Goal: Find contact information: Find contact information

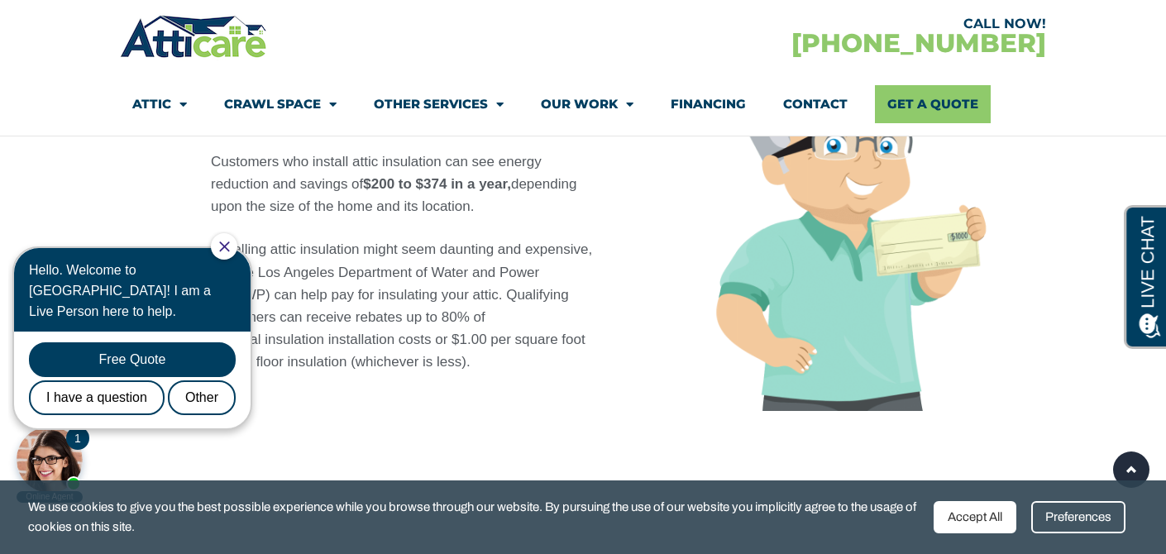
scroll to position [1376, 0]
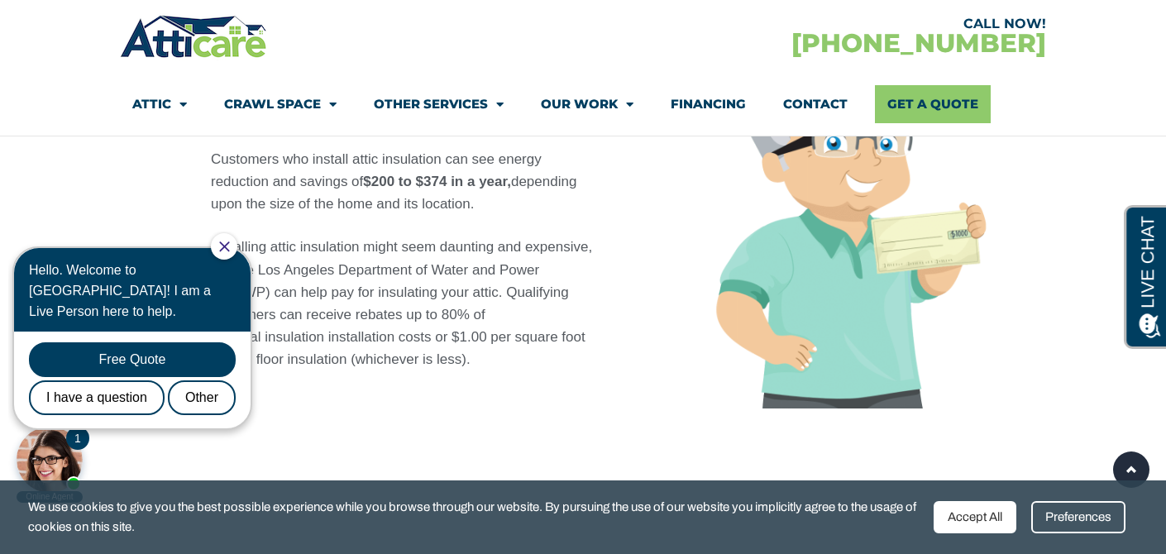
click at [237, 246] on div at bounding box center [224, 246] width 26 height 26
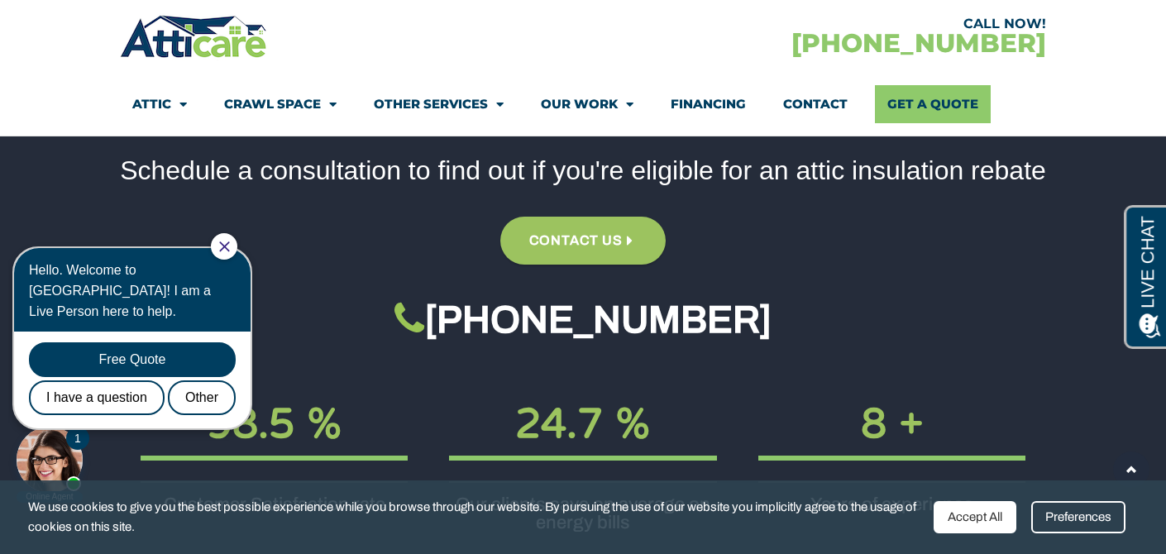
scroll to position [2339, 0]
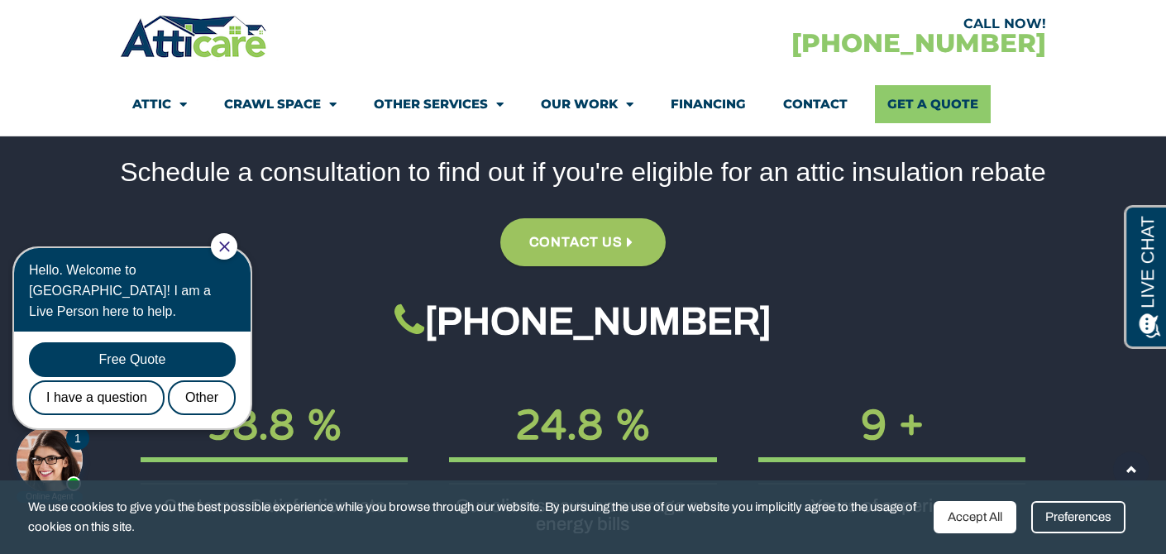
click at [229, 250] on icon "Close Chat" at bounding box center [224, 246] width 10 height 10
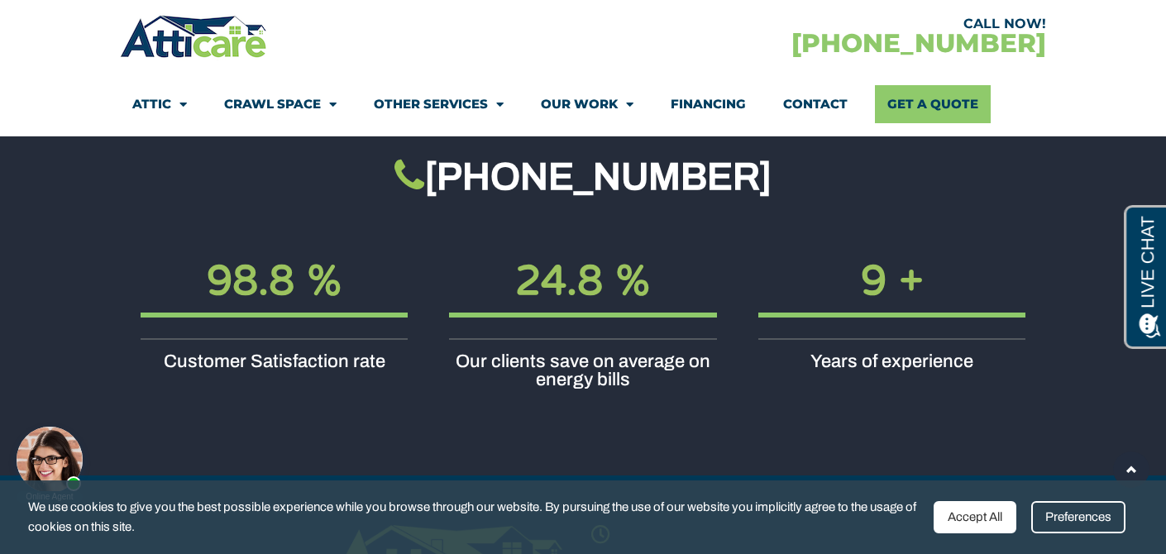
scroll to position [2492, 0]
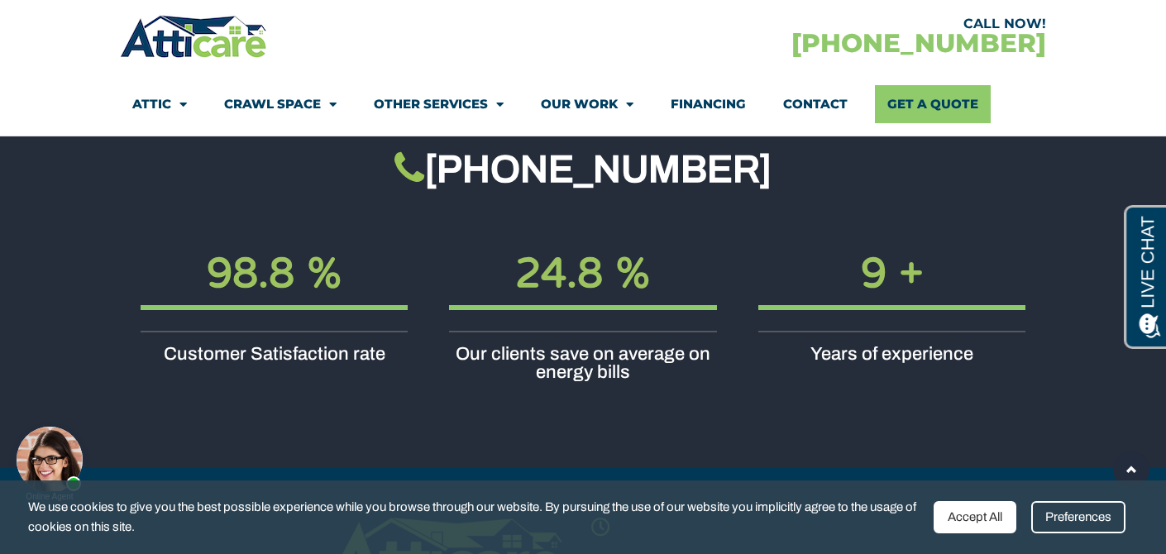
click at [954, 505] on div "Accept All" at bounding box center [975, 517] width 83 height 32
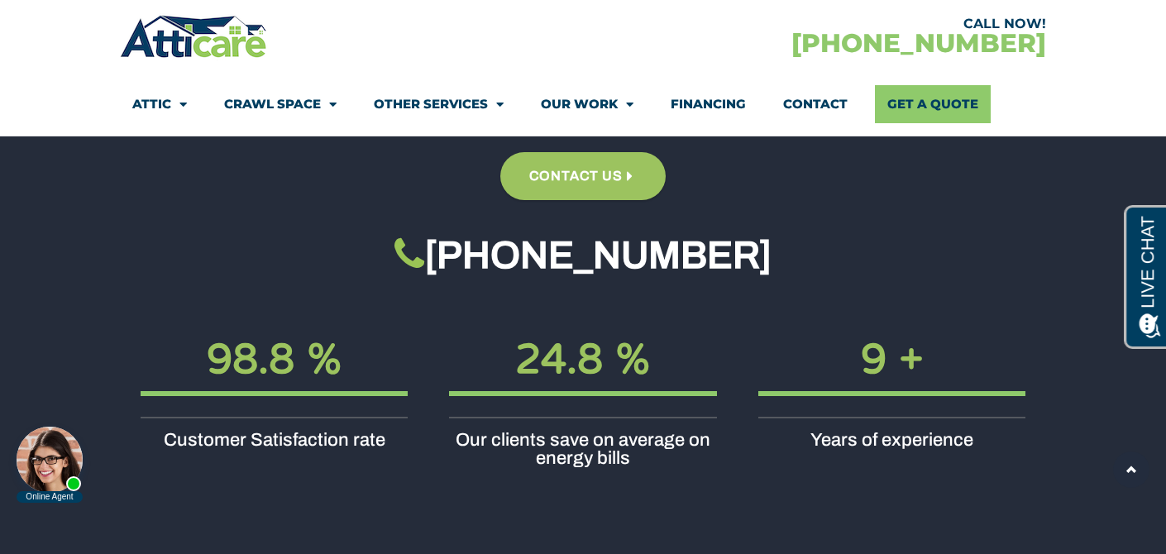
scroll to position [2398, 0]
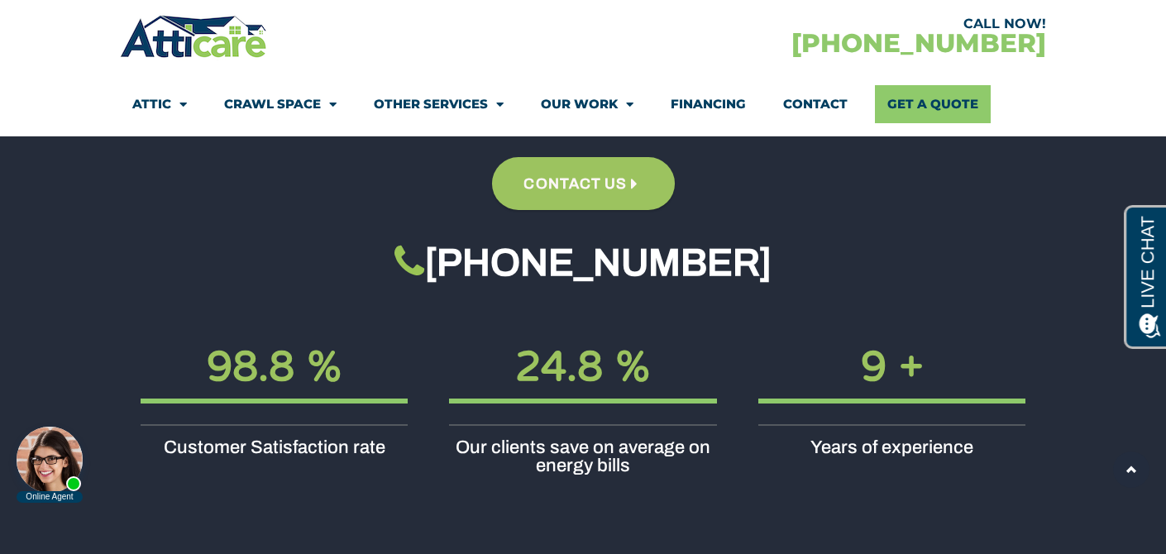
click at [636, 170] on span "Contact us" at bounding box center [582, 184] width 119 height 29
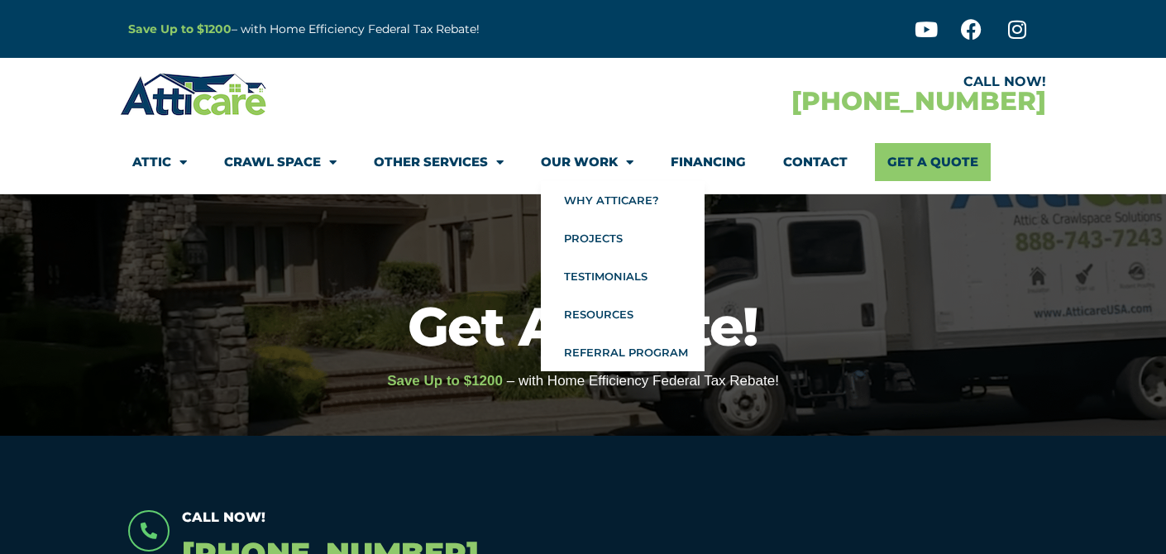
click at [619, 160] on span "Menu" at bounding box center [626, 162] width 16 height 29
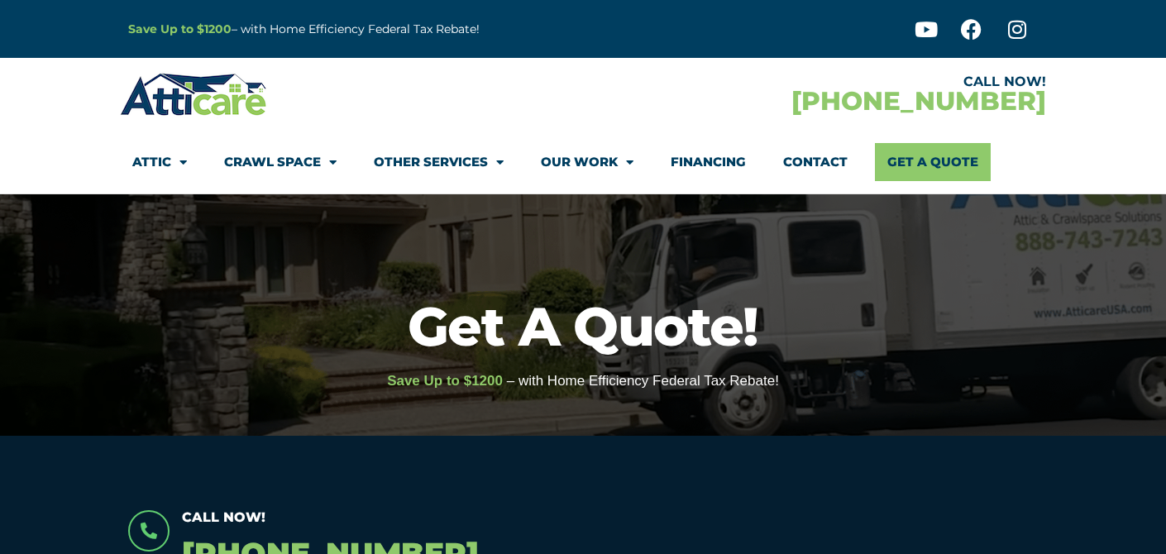
click at [619, 160] on span "Menu" at bounding box center [626, 162] width 16 height 29
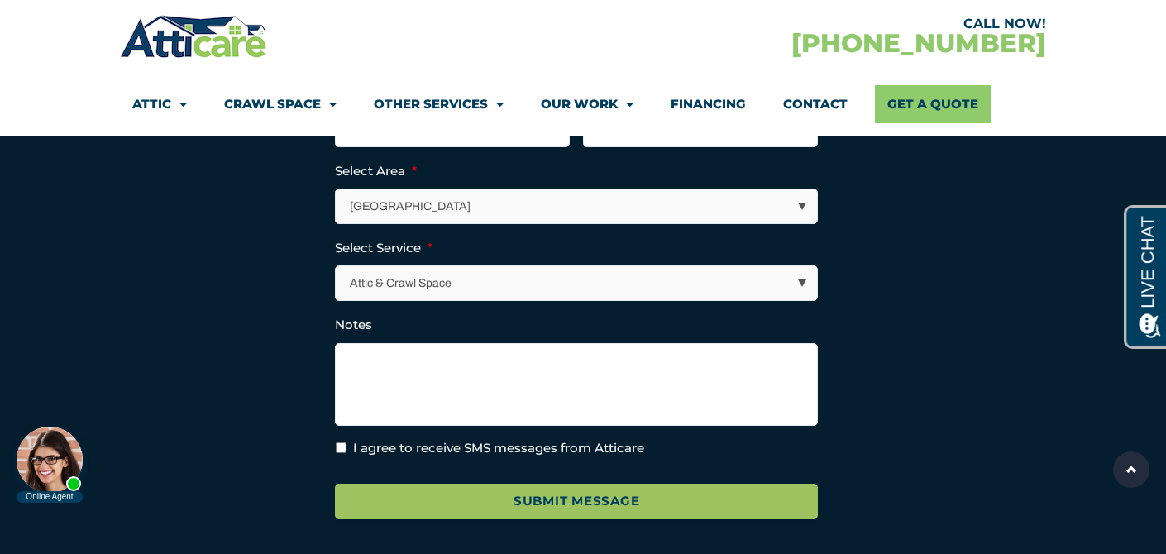
scroll to position [3377, 0]
